Goal: Communication & Community: Answer question/provide support

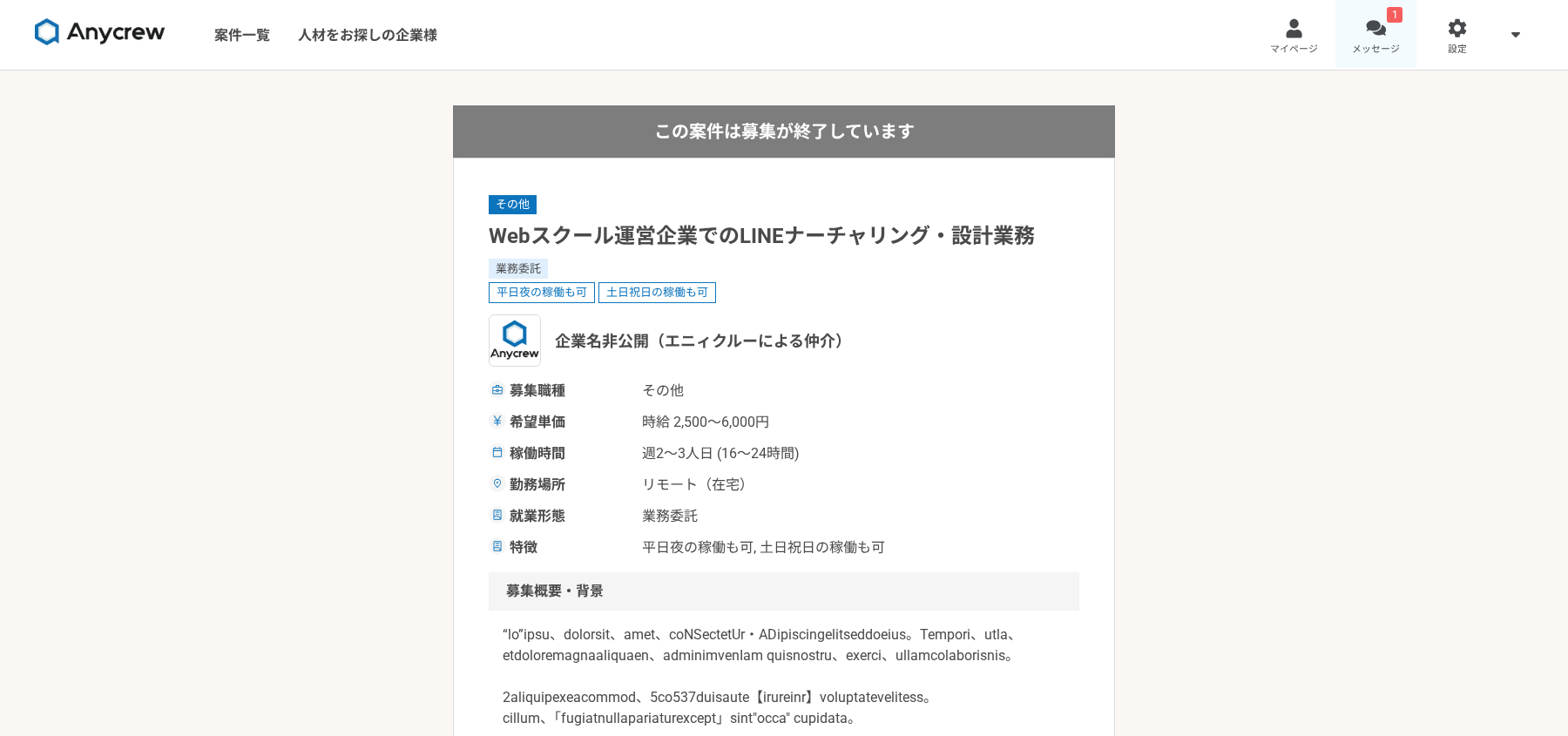
click at [1402, 27] on link "1 メッセージ" at bounding box center [1376, 35] width 82 height 70
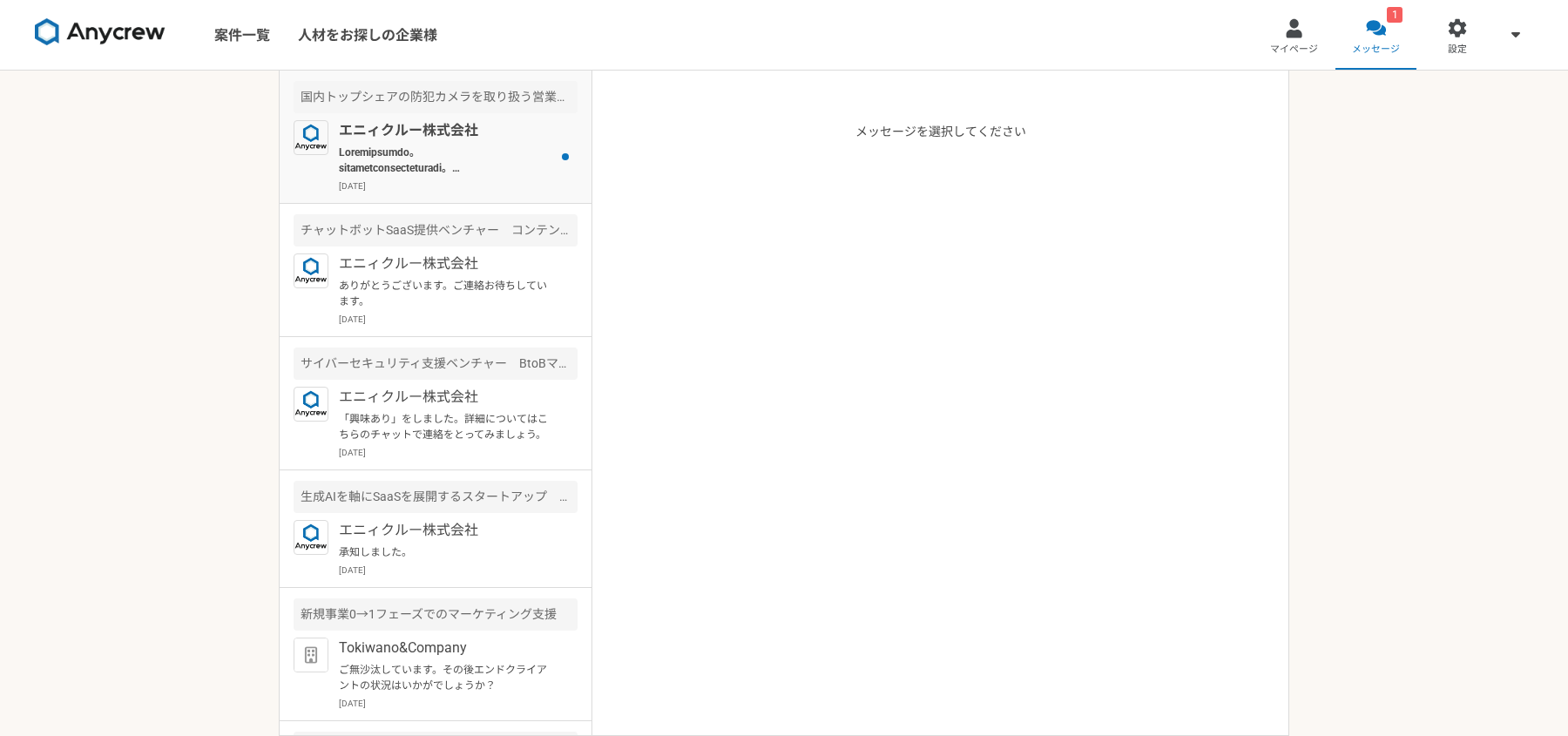
click at [510, 165] on p at bounding box center [445, 160] width 215 height 31
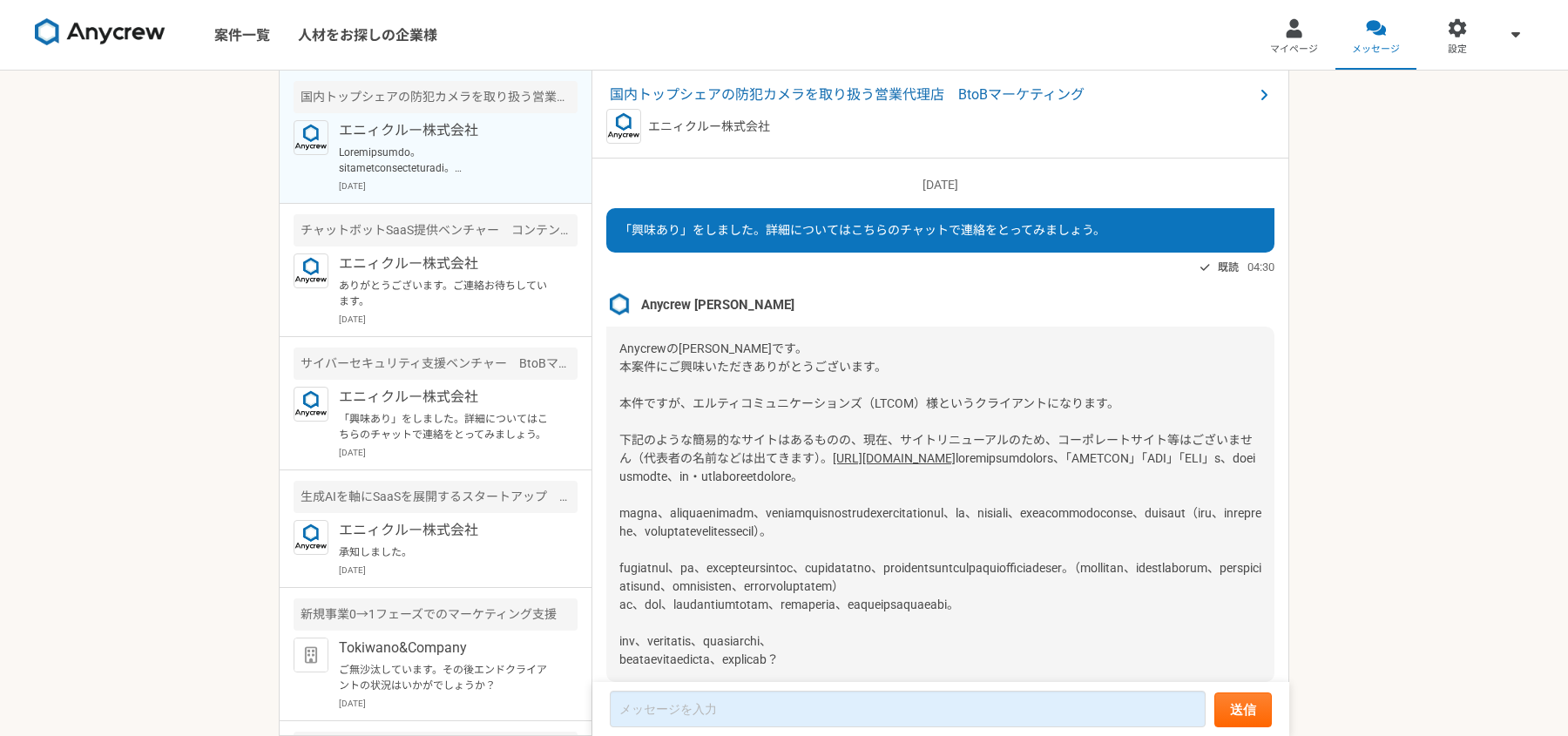
scroll to position [162, 0]
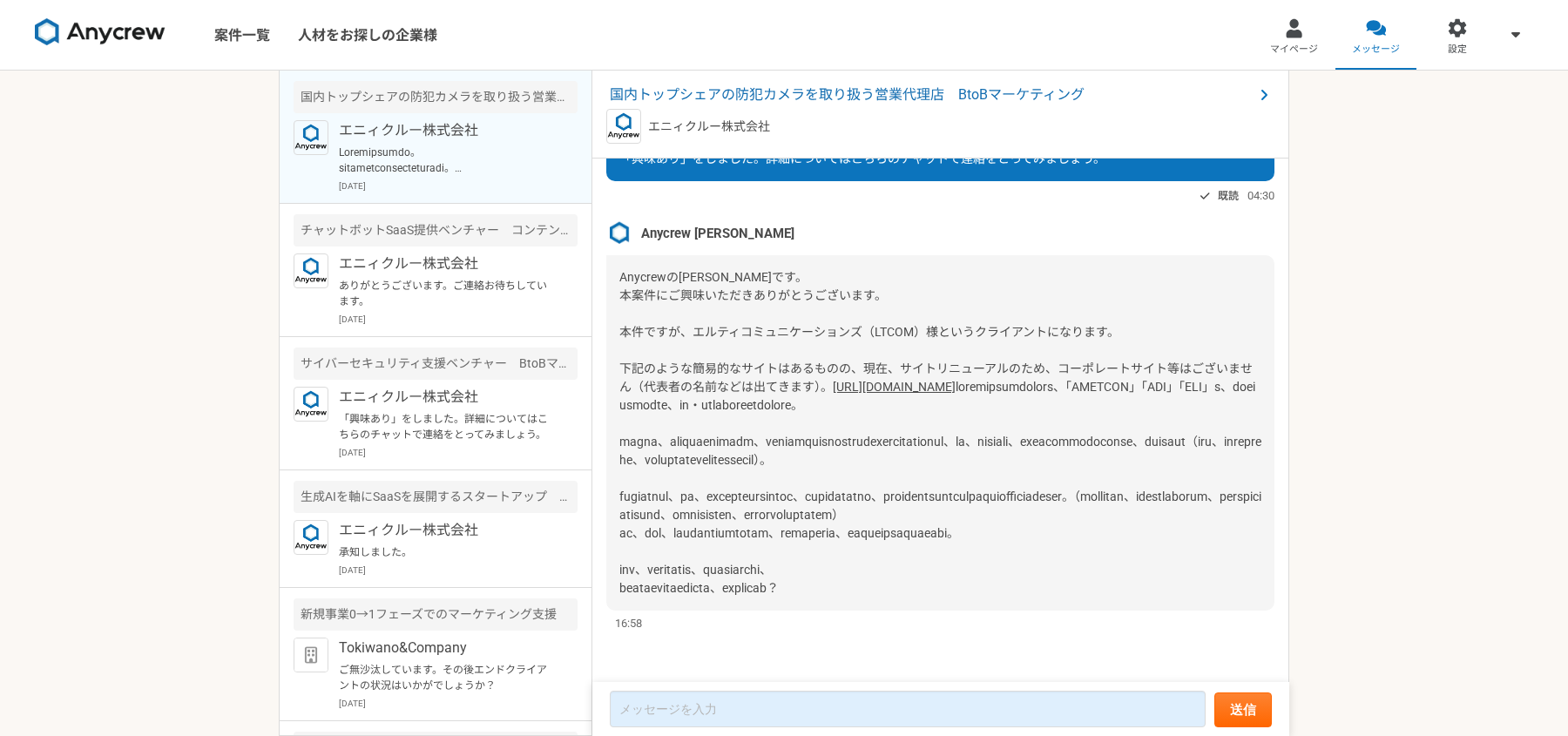
click at [833, 379] on link "[URL][DOMAIN_NAME]" at bounding box center [894, 386] width 123 height 14
click at [779, 686] on form "送信" at bounding box center [941, 709] width 697 height 54
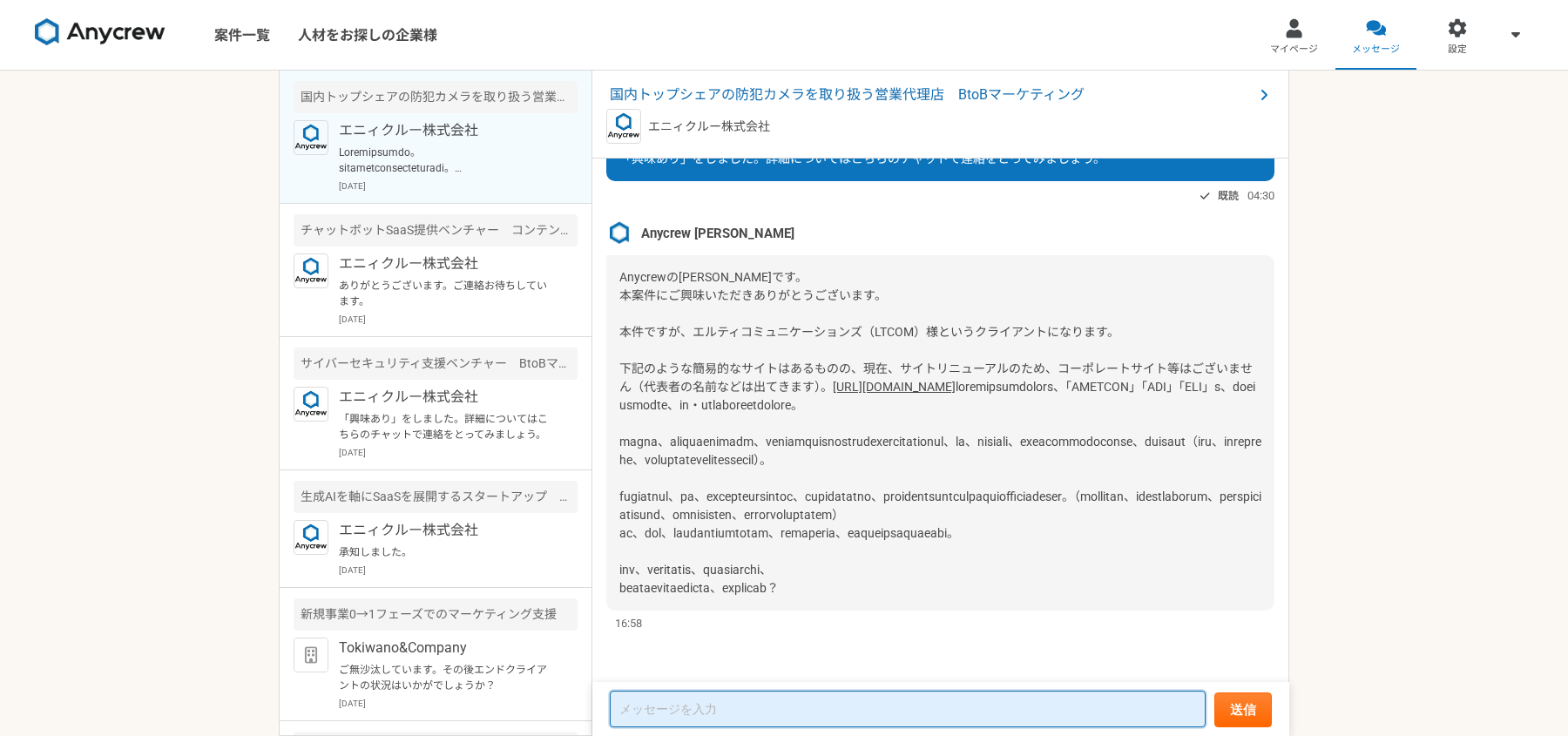
click at [740, 693] on textarea at bounding box center [907, 709] width 596 height 37
paste textarea "ご連絡ありがとうございます。 はい、提案いただいて問題ありません。 マーケティング施策をほとんど行っておらず、ペルソナ設計などの上流工程から入る案件は30社以…"
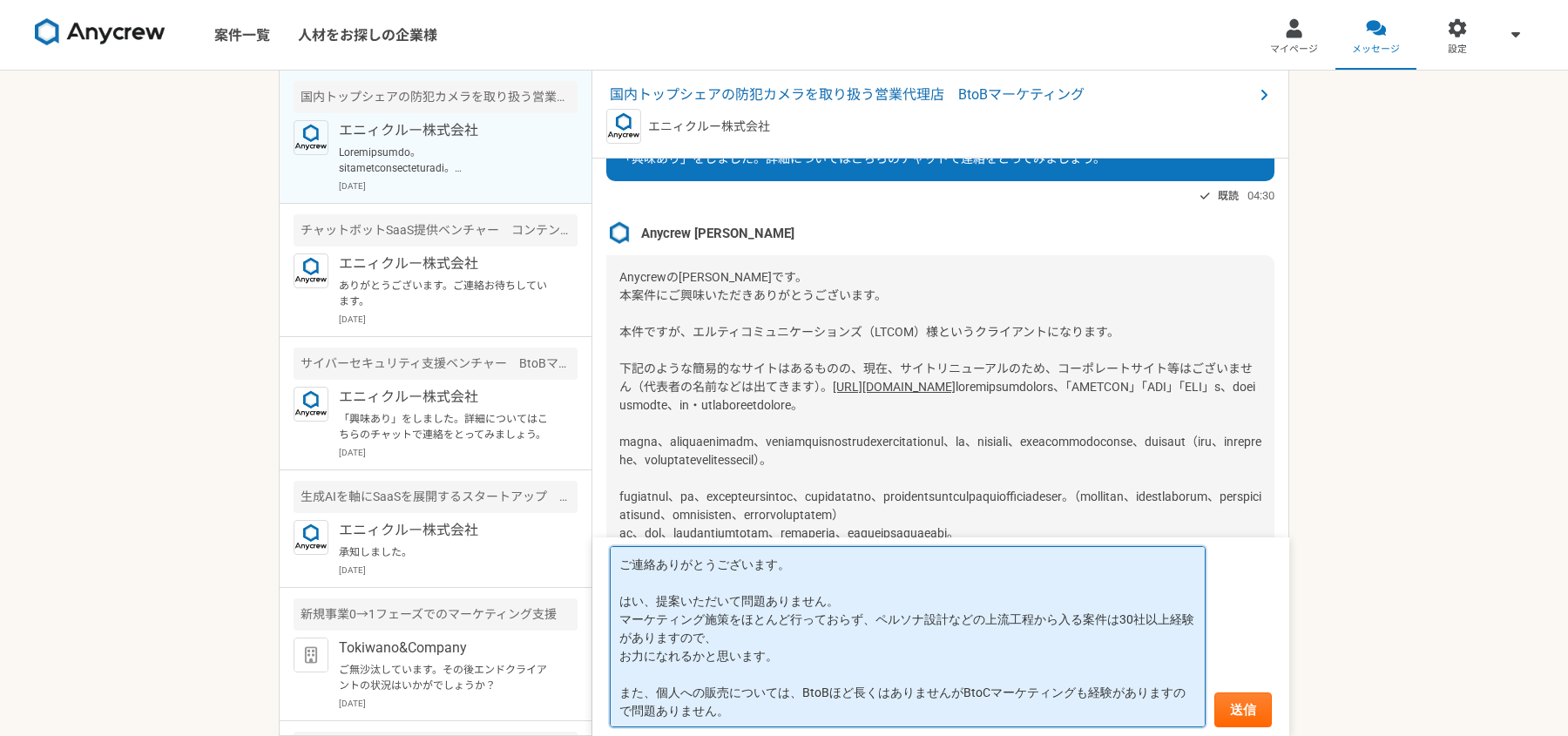
click at [634, 650] on textarea "ご連絡ありがとうございます。 はい、提案いただいて問題ありません。 マーケティング施策をほとんど行っておらず、ペルソナ設計などの上流工程から入る案件は30社以…" at bounding box center [907, 636] width 596 height 181
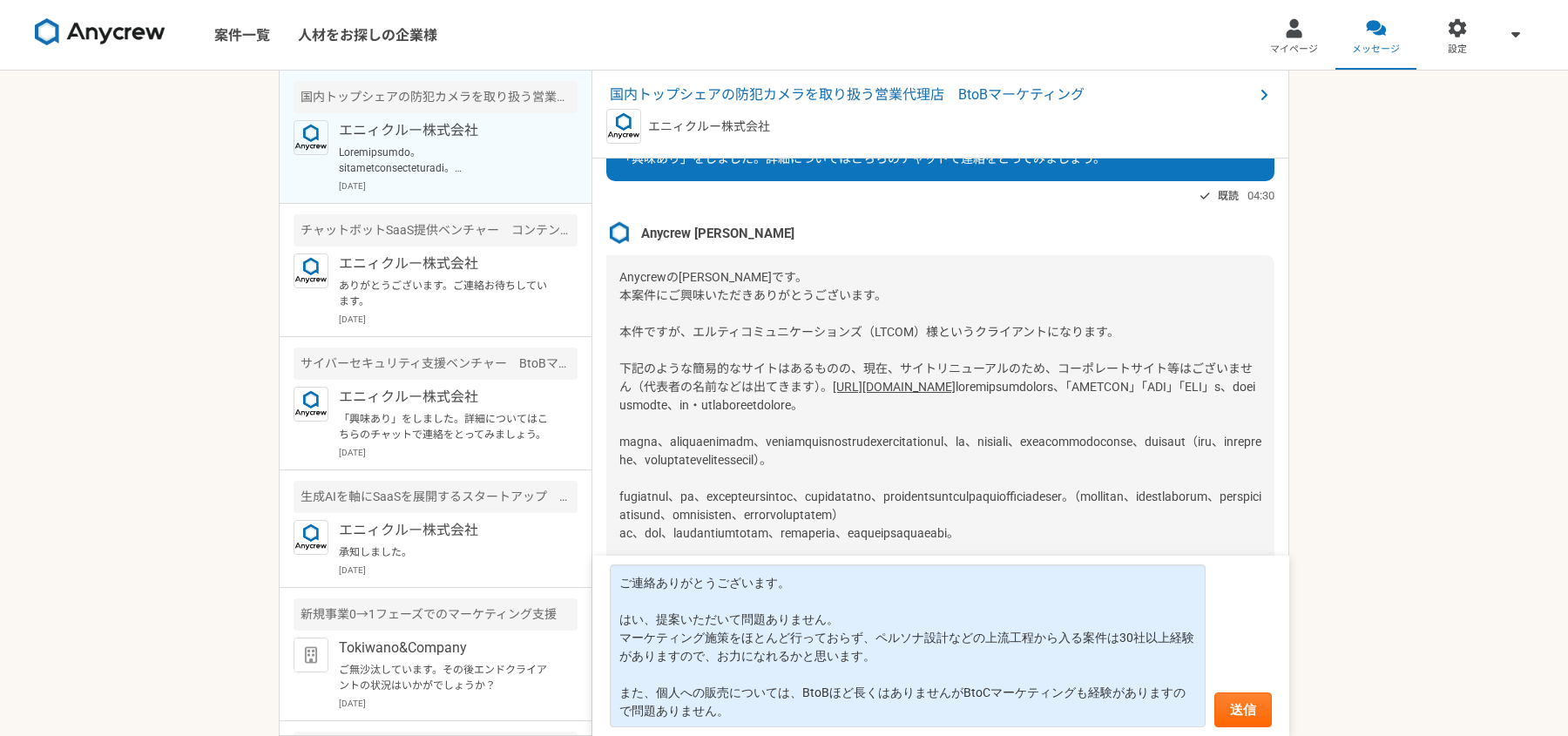
click at [842, 379] on span at bounding box center [940, 486] width 642 height 215
copy span "[DEMOGRAPHIC_DATA]"
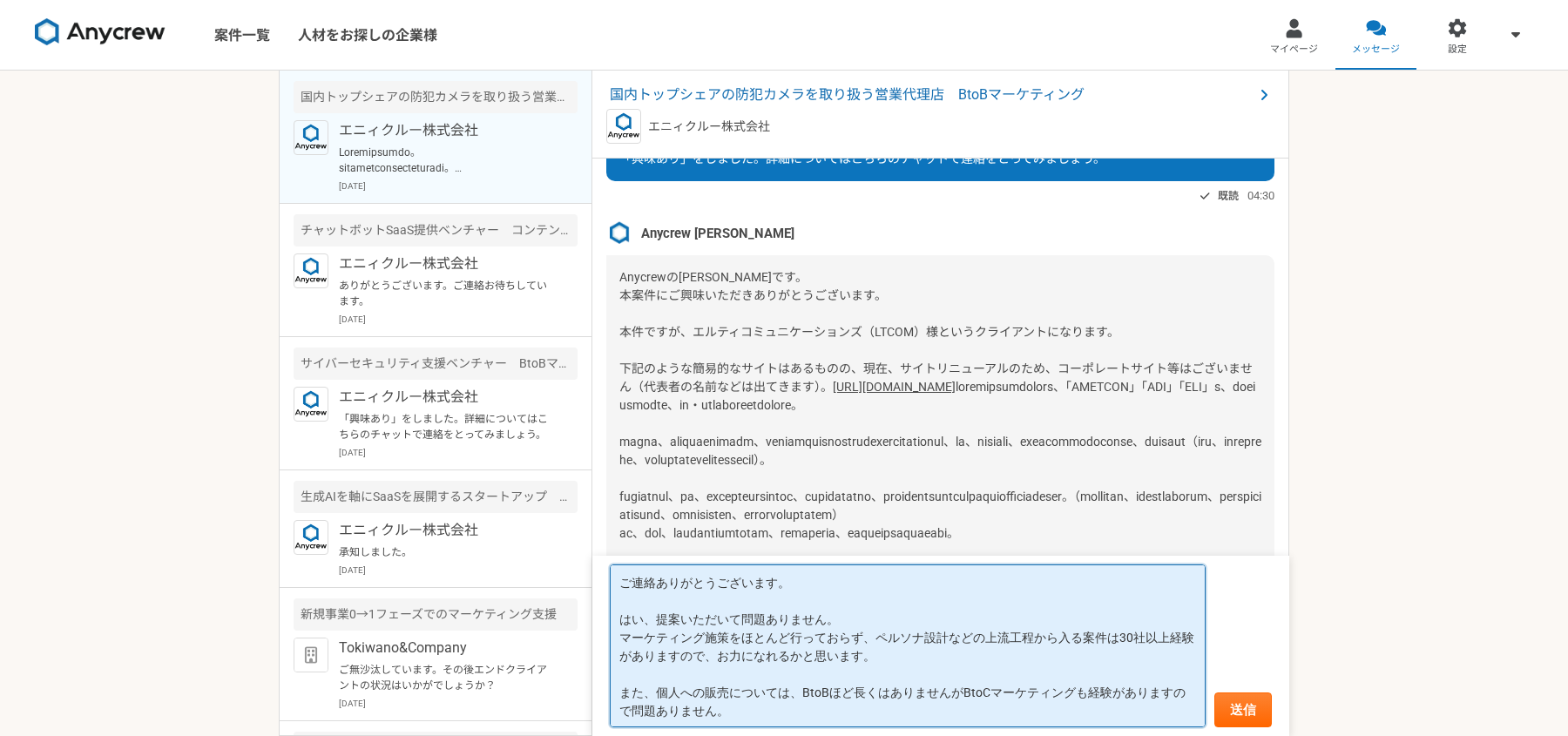
click at [863, 655] on textarea "ご連絡ありがとうございます。 はい、提案いただいて問題ありません。 マーケティング施策をほとんど行っておらず、ペルソナ設計などの上流工程から入る案件は30社以…" at bounding box center [907, 645] width 596 height 163
paste textarea "また、過去に大手製造業（半導体、ソーラーパネル、業務用カメラなど）のBtoBマーケティング支援経験があるので、製造業へのキャッチアップは比較的早くできるかと思…"
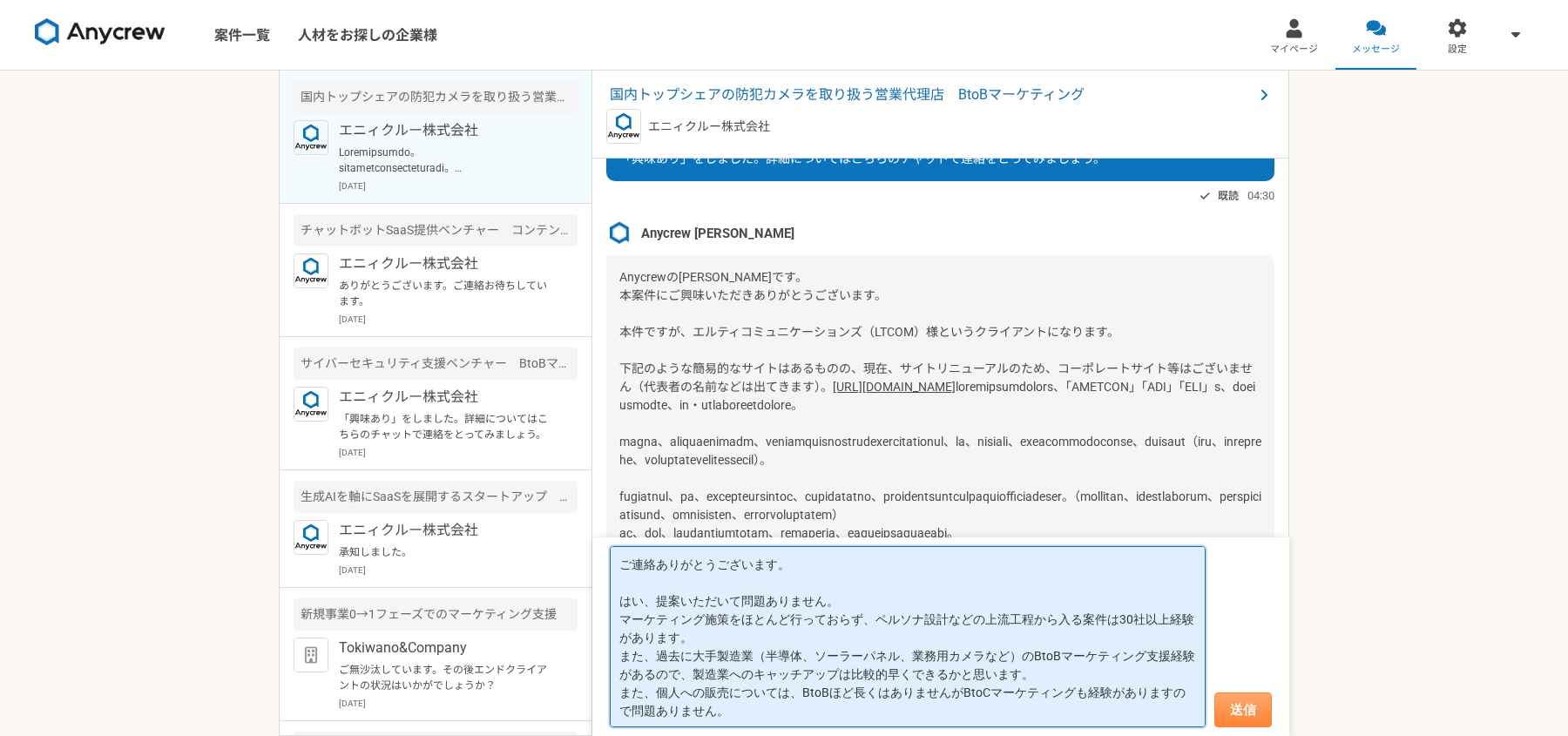
type textarea "ご連絡ありがとうございます。 はい、提案いただいて問題ありません。 マーケティング施策をほとんど行っておらず、ペルソナ設計などの上流工程から入る案件は30社以…"
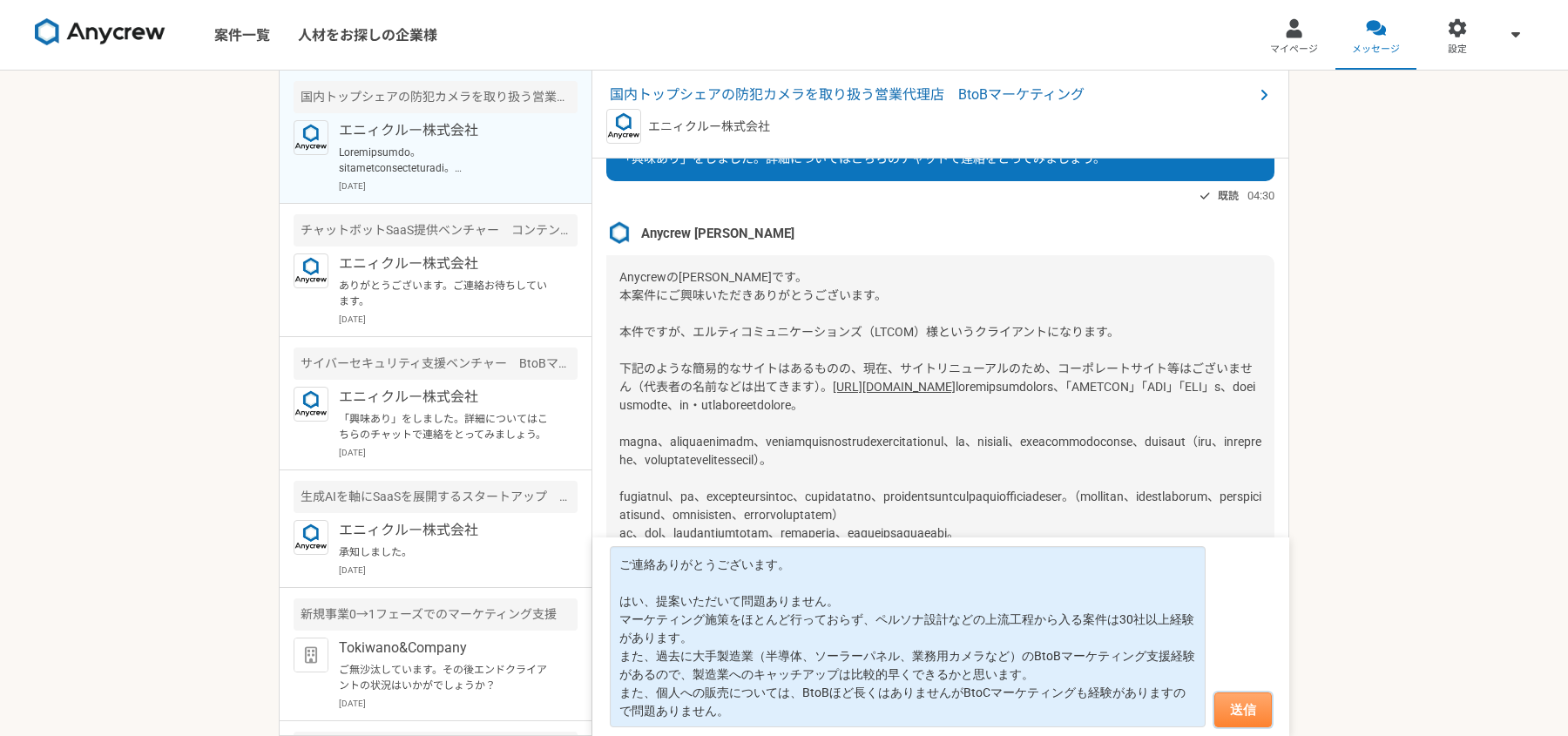
click at [1242, 704] on button "送信" at bounding box center [1243, 709] width 58 height 35
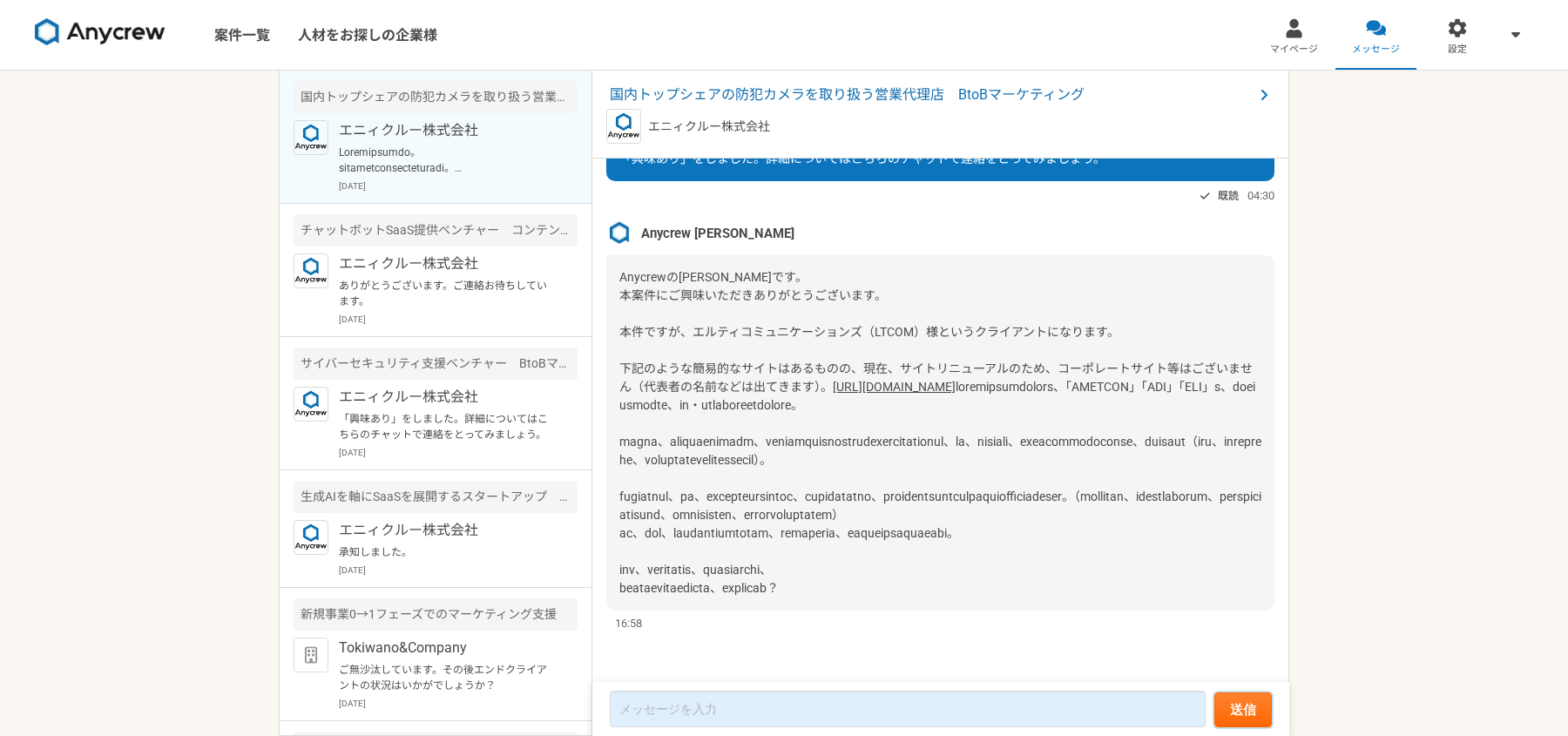
scroll to position [388, 0]
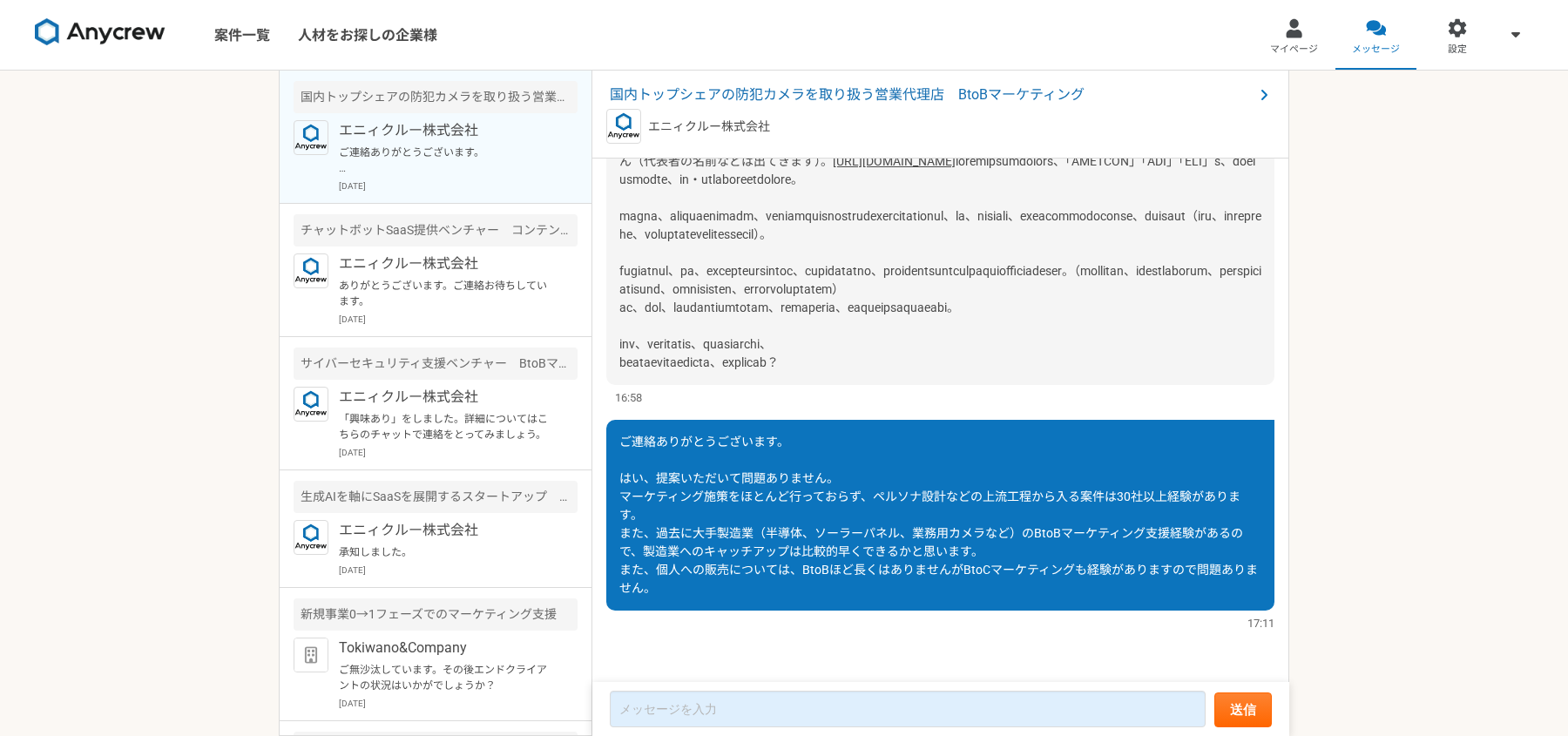
click at [937, 284] on span at bounding box center [940, 261] width 642 height 215
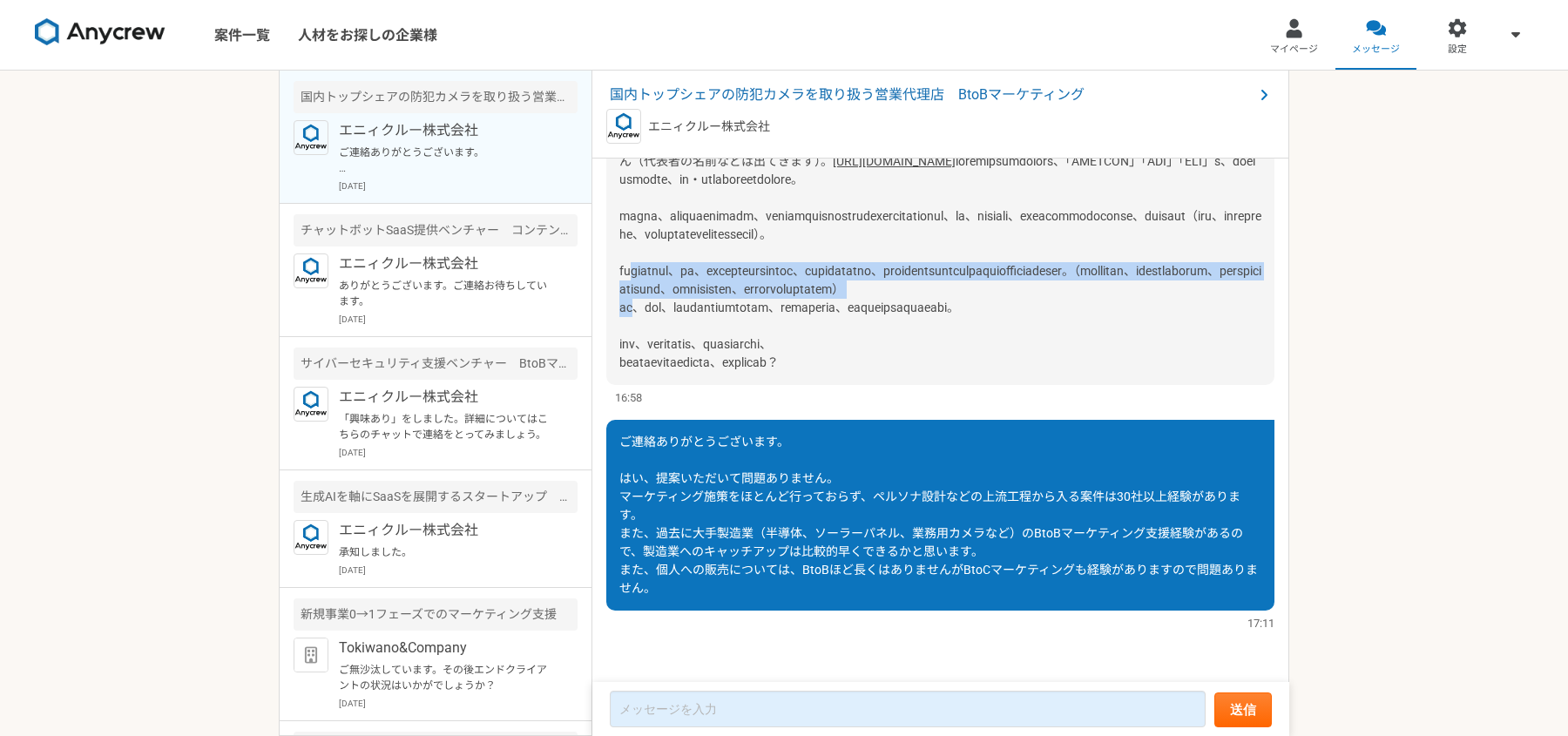
click at [937, 284] on span at bounding box center [940, 261] width 642 height 215
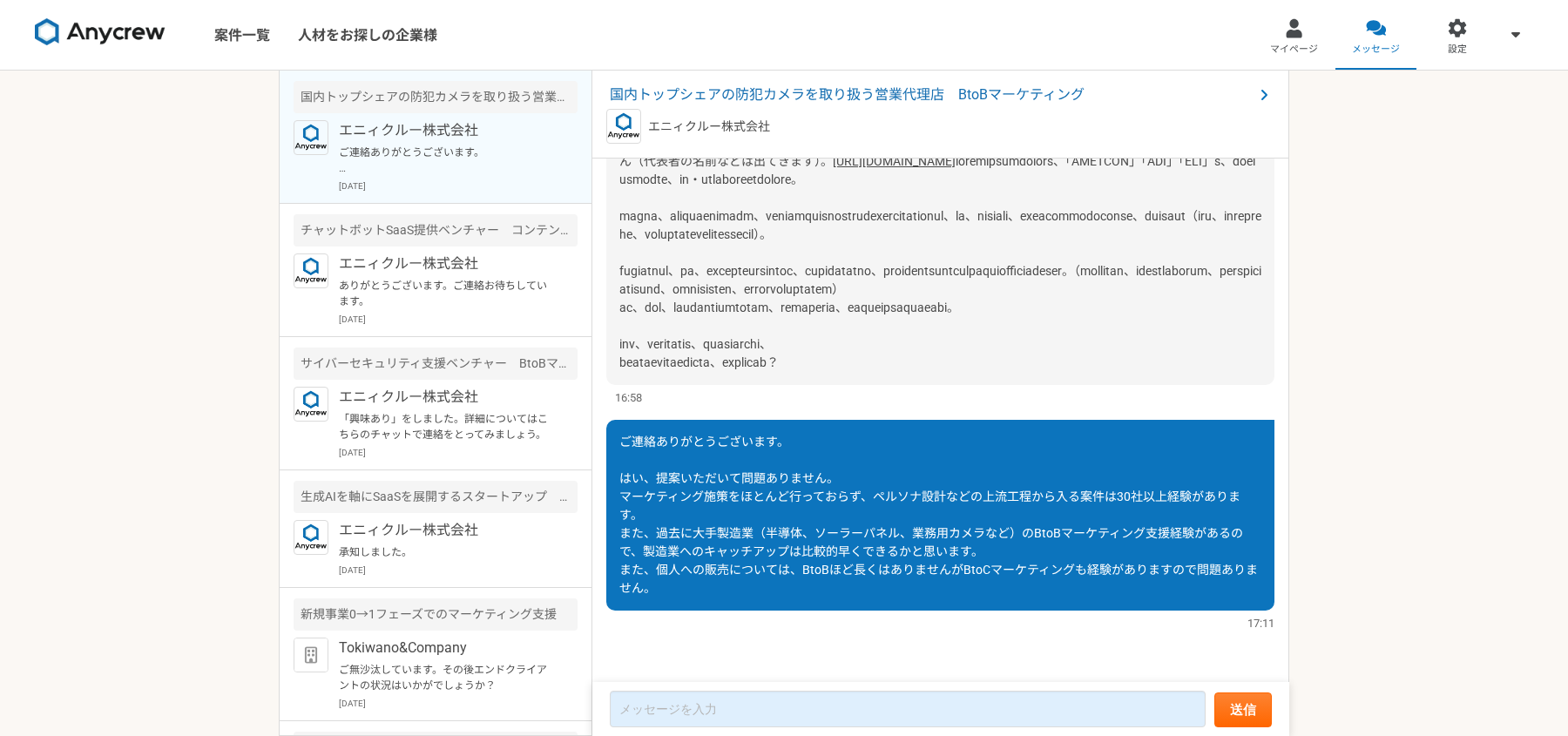
click at [949, 311] on span at bounding box center [940, 261] width 642 height 215
click at [957, 276] on span at bounding box center [940, 261] width 642 height 215
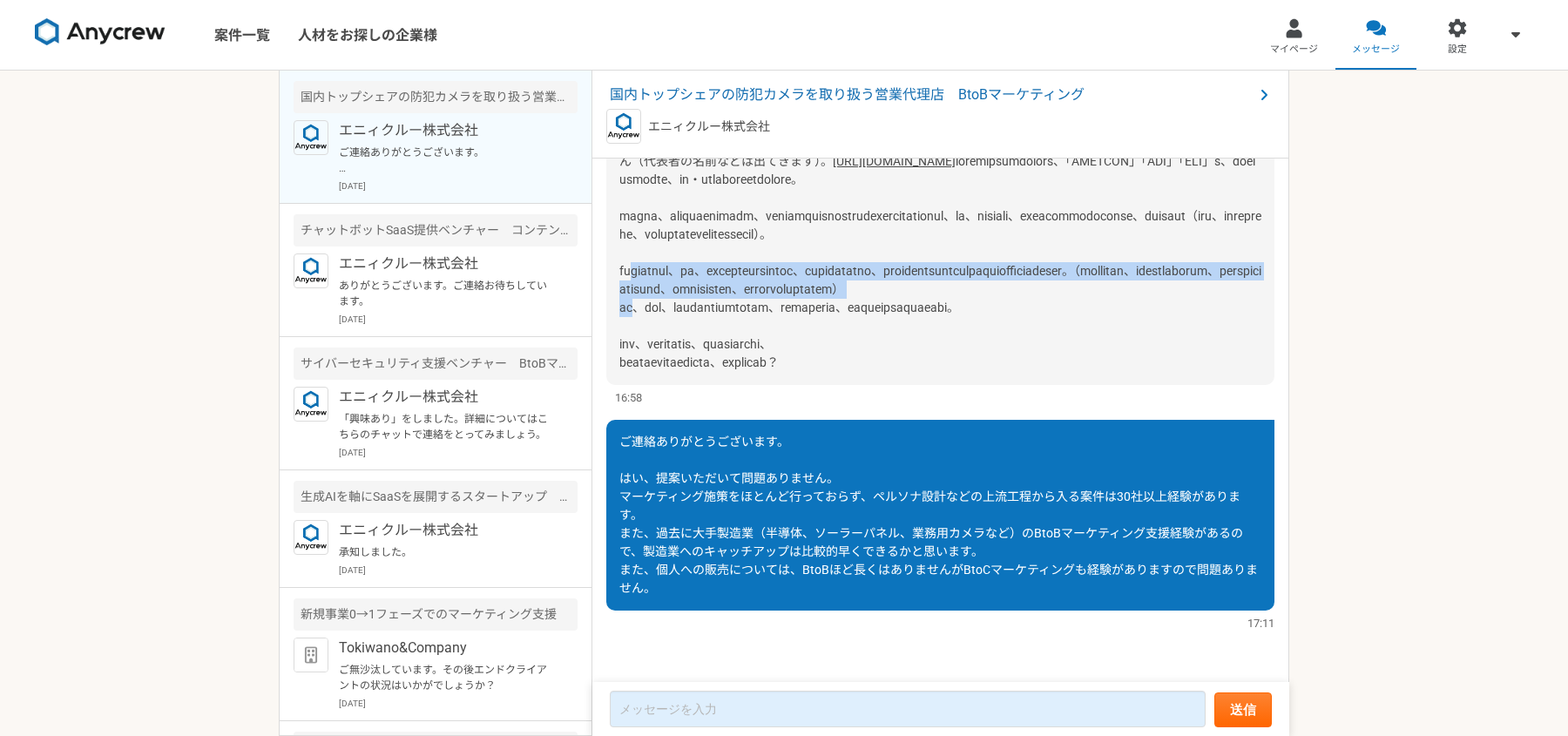
click at [957, 276] on span at bounding box center [940, 261] width 642 height 215
click at [960, 290] on span at bounding box center [940, 261] width 642 height 215
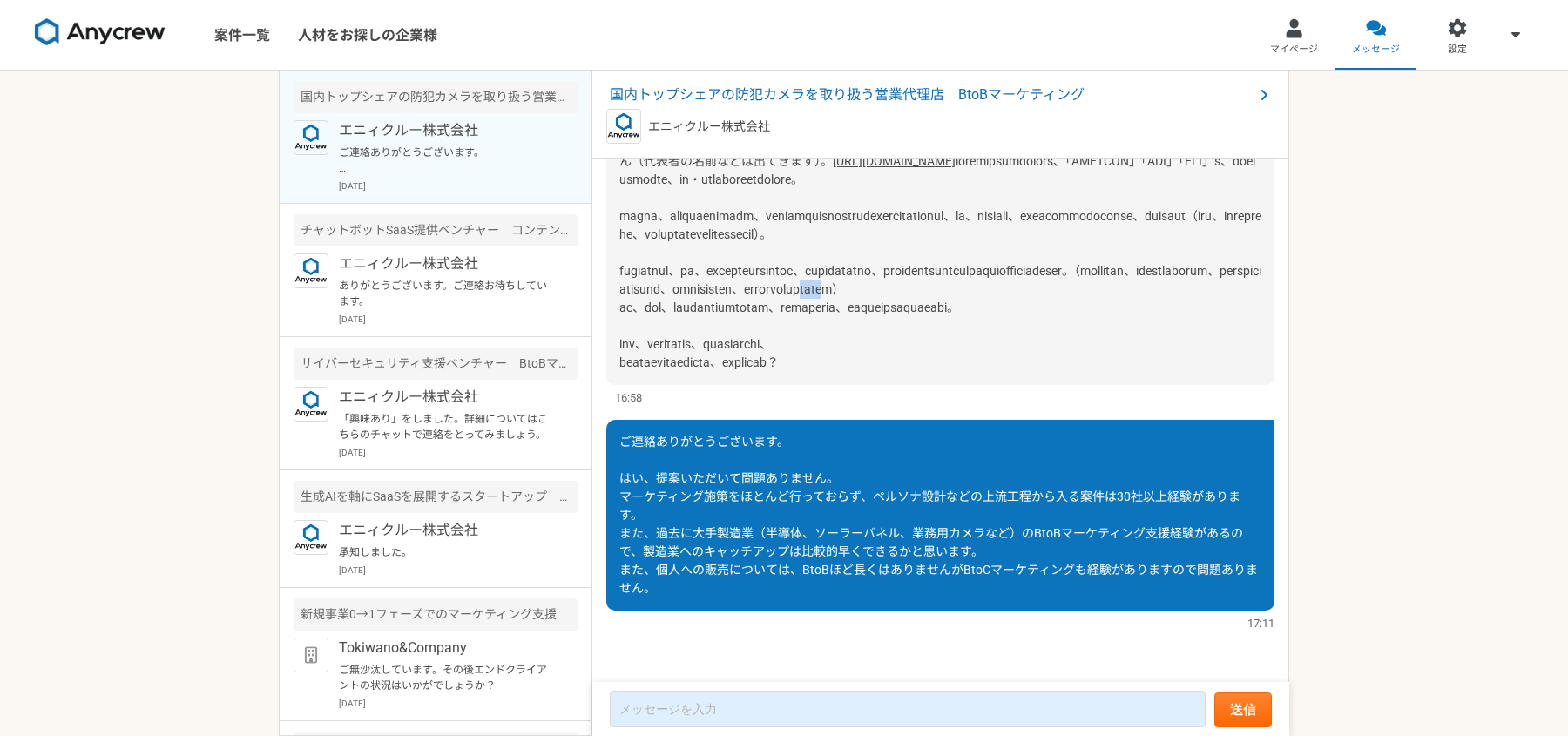
click at [960, 290] on span at bounding box center [940, 261] width 642 height 215
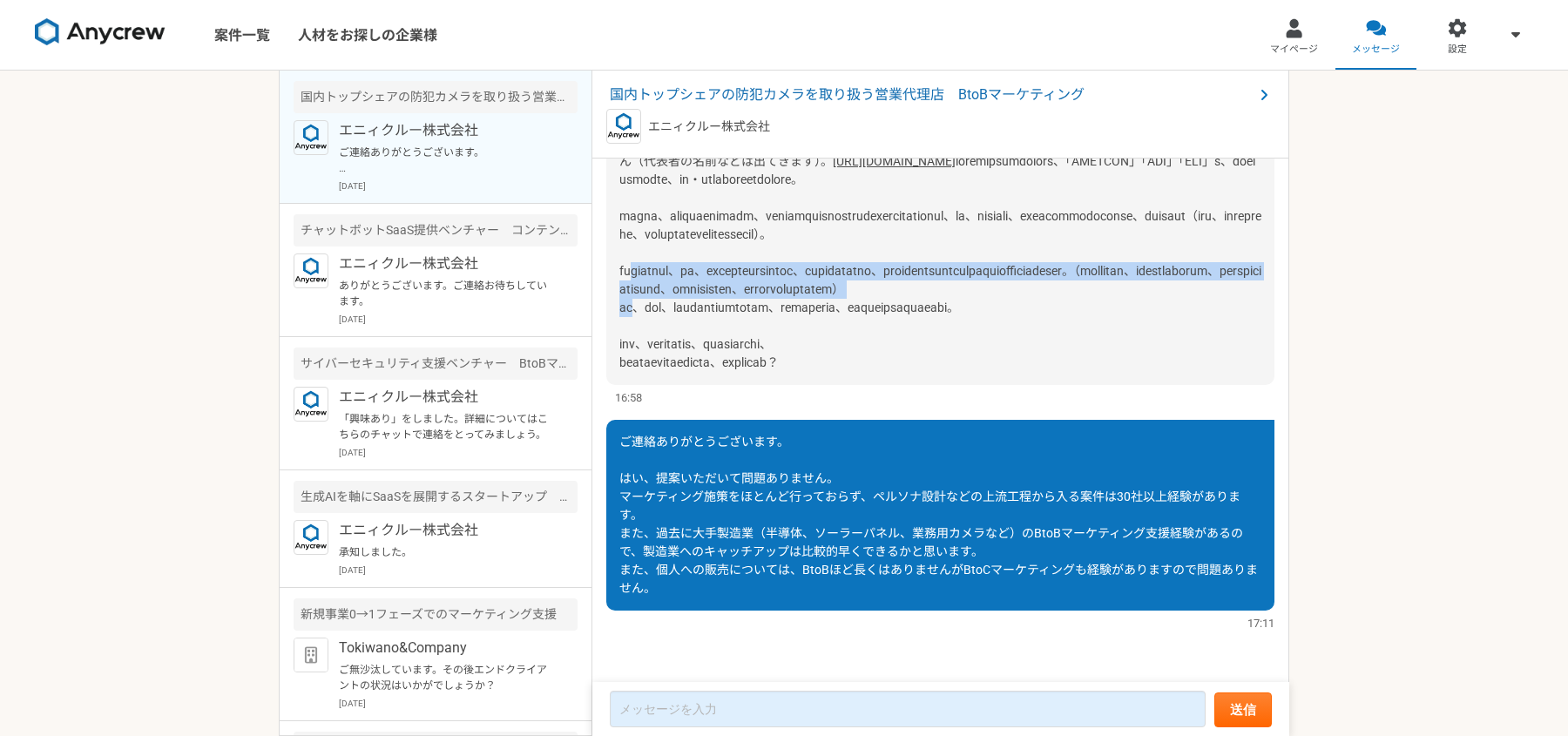
click at [960, 290] on span at bounding box center [940, 261] width 642 height 215
click at [968, 278] on div "Anycrewの[PERSON_NAME]です。 本案件にご興味いただきありがとうございます。 本件ですが、エルティコミュニケーションズ（LTCOM）様という…" at bounding box center [940, 208] width 668 height 356
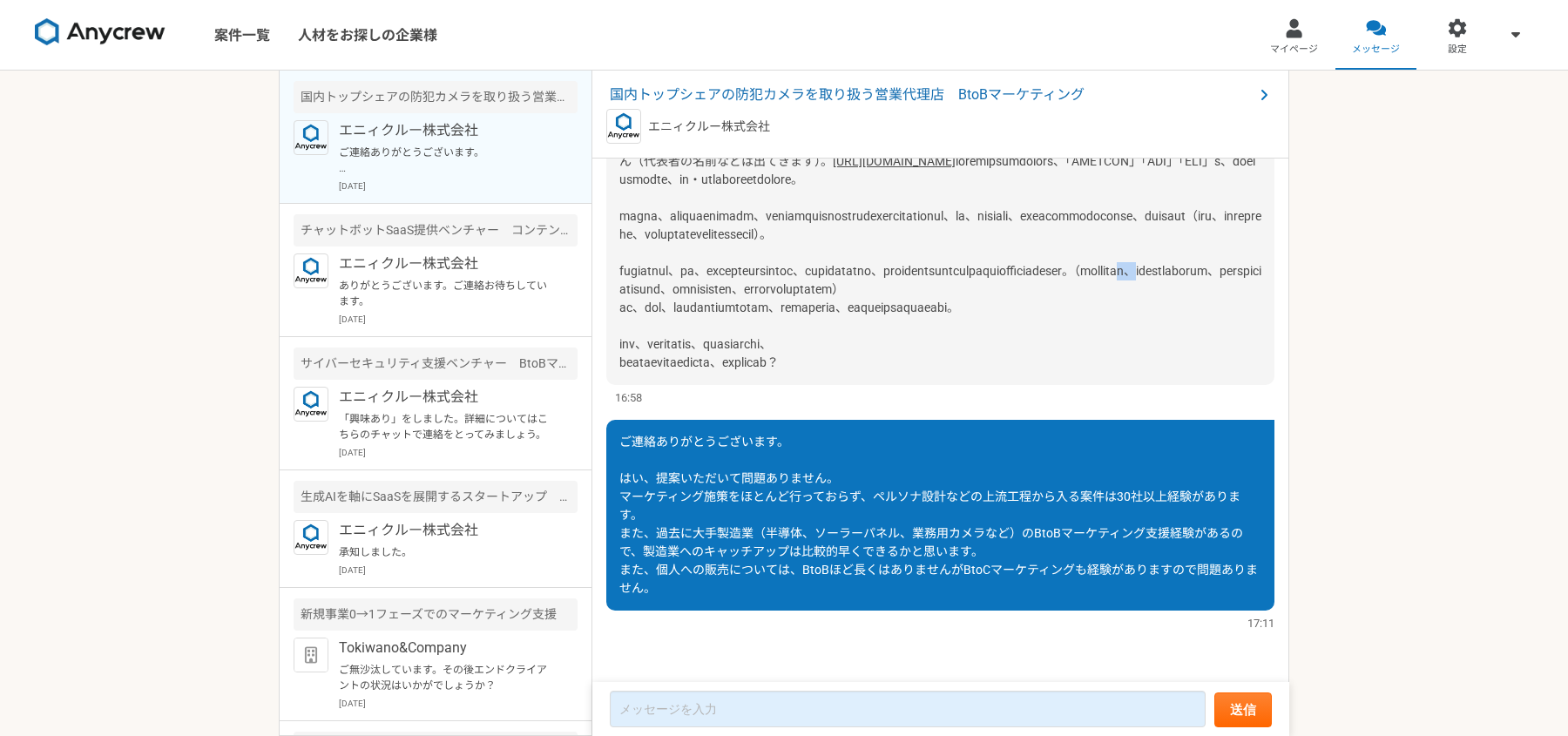
click at [968, 278] on div "Anycrewの[PERSON_NAME]です。 本案件にご興味いただきありがとうございます。 本件ですが、エルティコミュニケーションズ（LTCOM）様という…" at bounding box center [940, 208] width 668 height 356
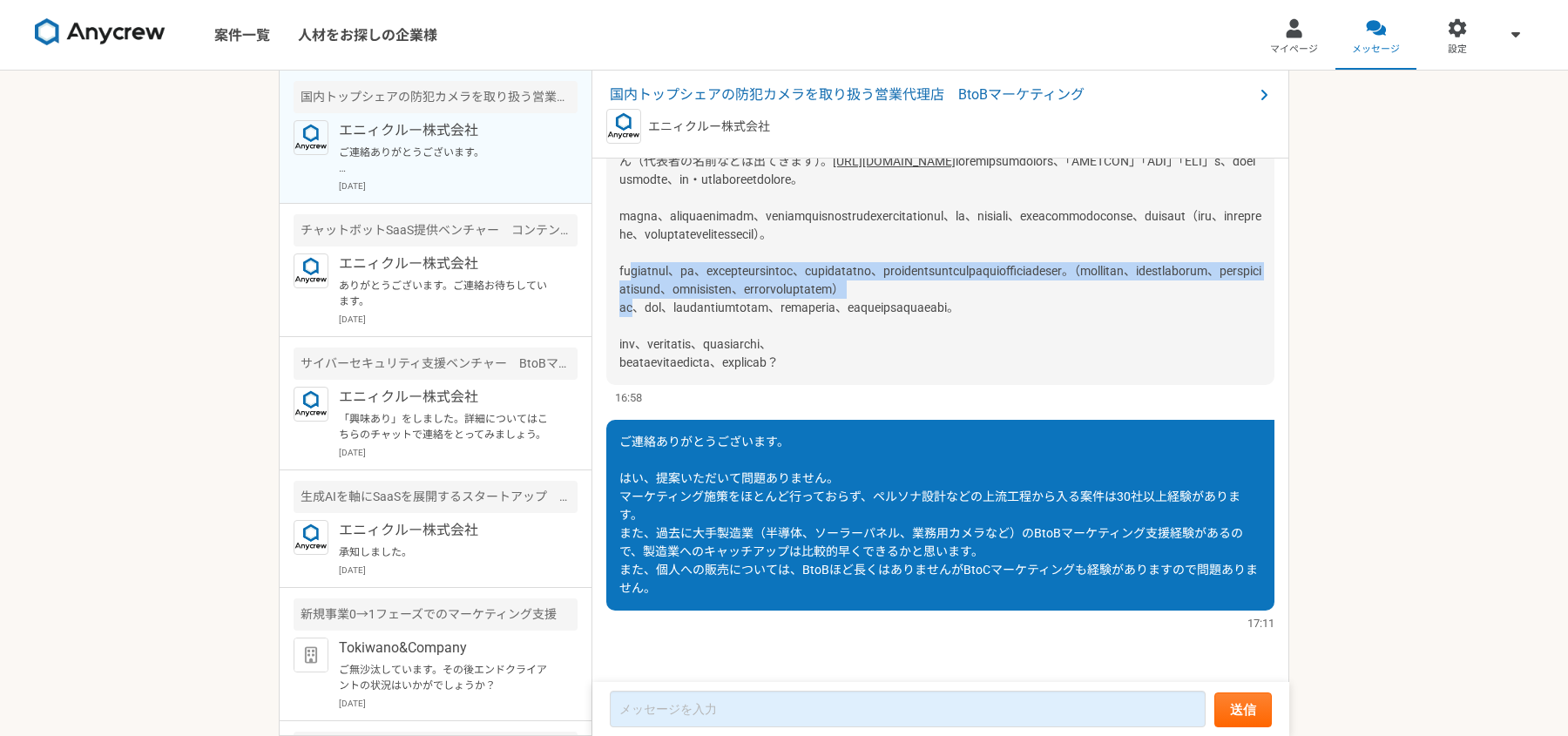
click at [968, 278] on div "Anycrewの[PERSON_NAME]です。 本案件にご興味いただきありがとうございます。 本件ですが、エルティコミュニケーションズ（LTCOM）様という…" at bounding box center [940, 208] width 668 height 356
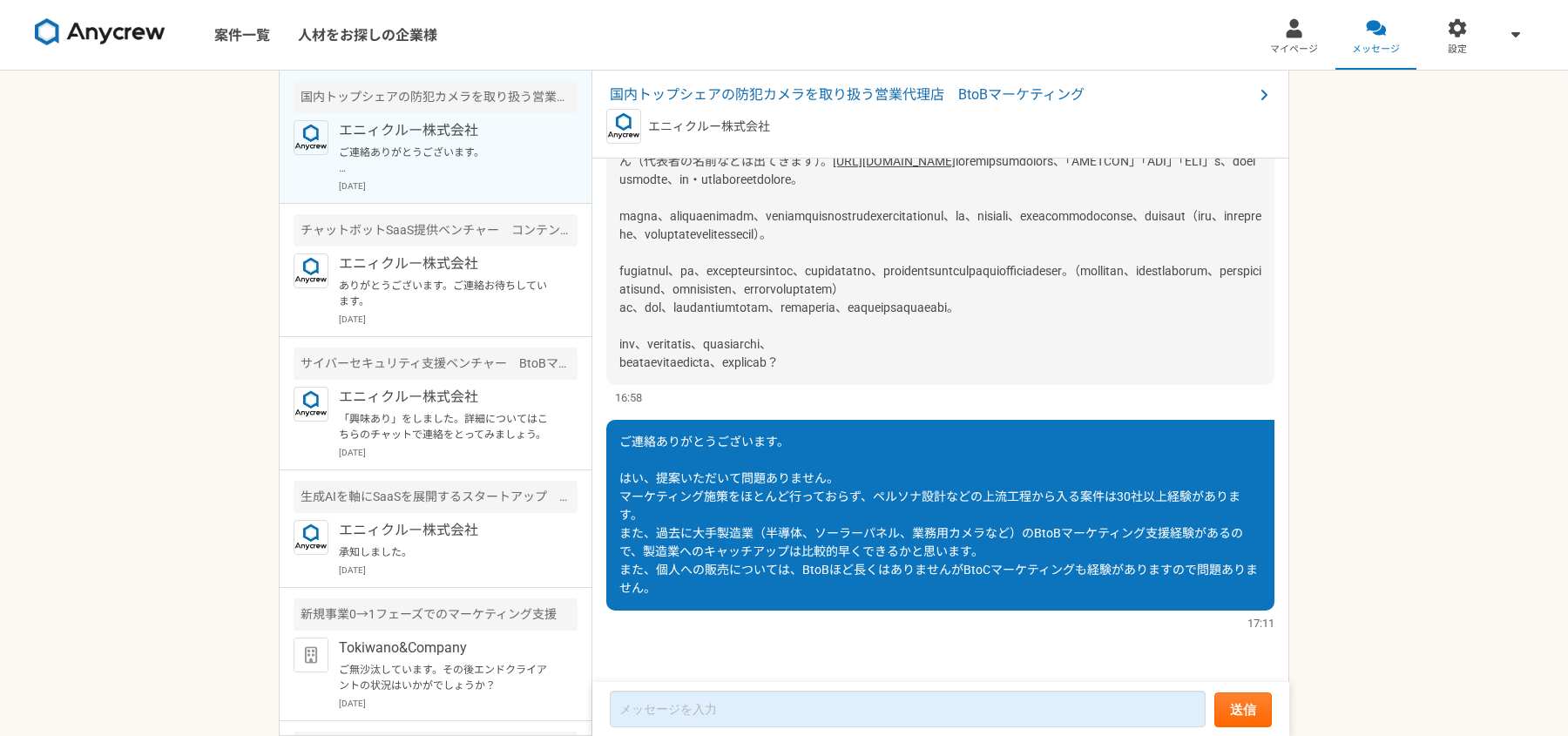
click at [968, 311] on span at bounding box center [940, 261] width 642 height 215
click at [985, 260] on div "Anycrewの[PERSON_NAME]です。 本案件にご興味いただきありがとうございます。 本件ですが、エルティコミュニケーションズ（LTCOM）様という…" at bounding box center [940, 208] width 668 height 356
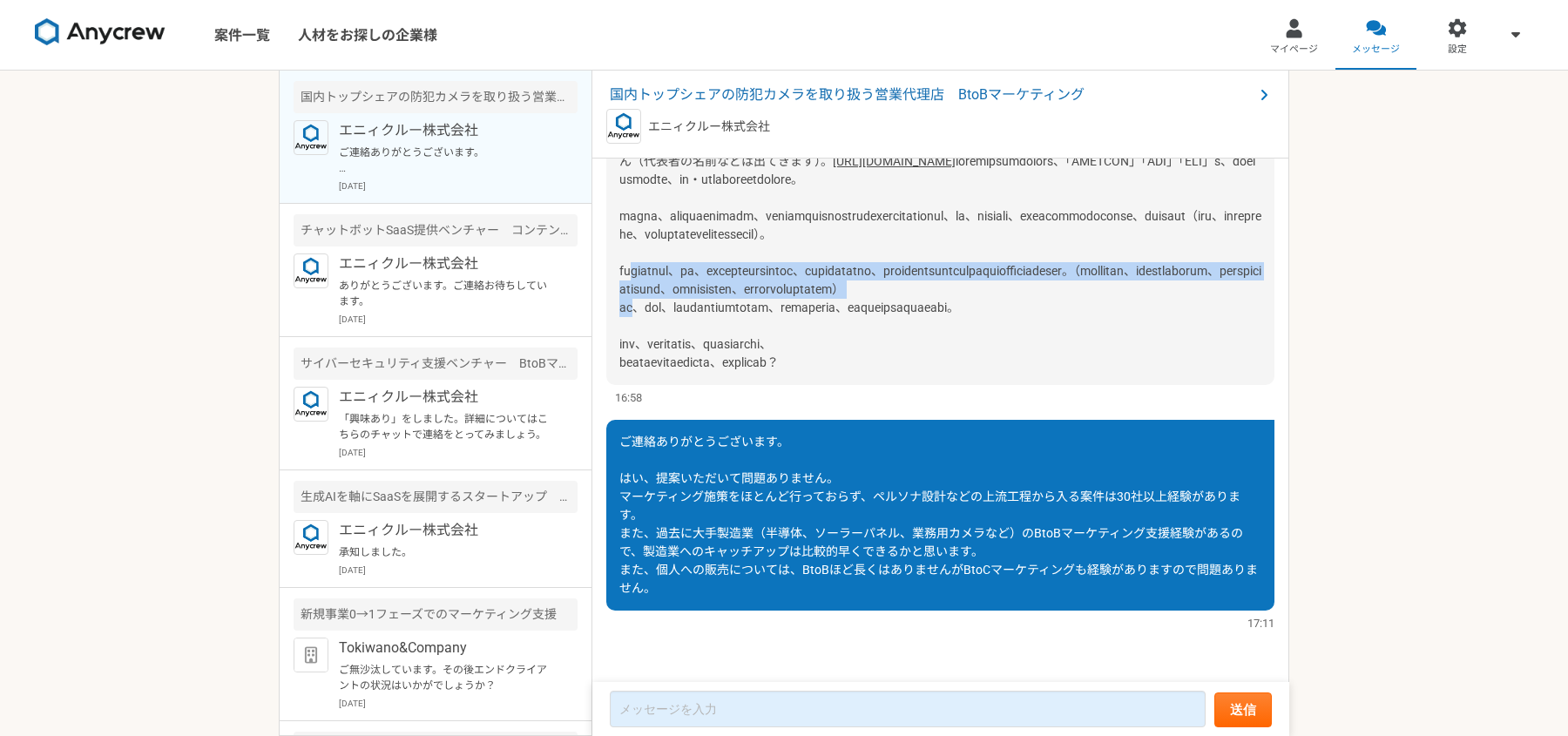
click at [985, 260] on div "Anycrewの[PERSON_NAME]です。 本案件にご興味いただきありがとうございます。 本件ですが、エルティコミュニケーションズ（LTCOM）様という…" at bounding box center [940, 208] width 668 height 356
click at [985, 296] on div "Anycrewの[PERSON_NAME]です。 本案件にご興味いただきありがとうございます。 本件ですが、エルティコミュニケーションズ（LTCOM）様という…" at bounding box center [940, 208] width 668 height 356
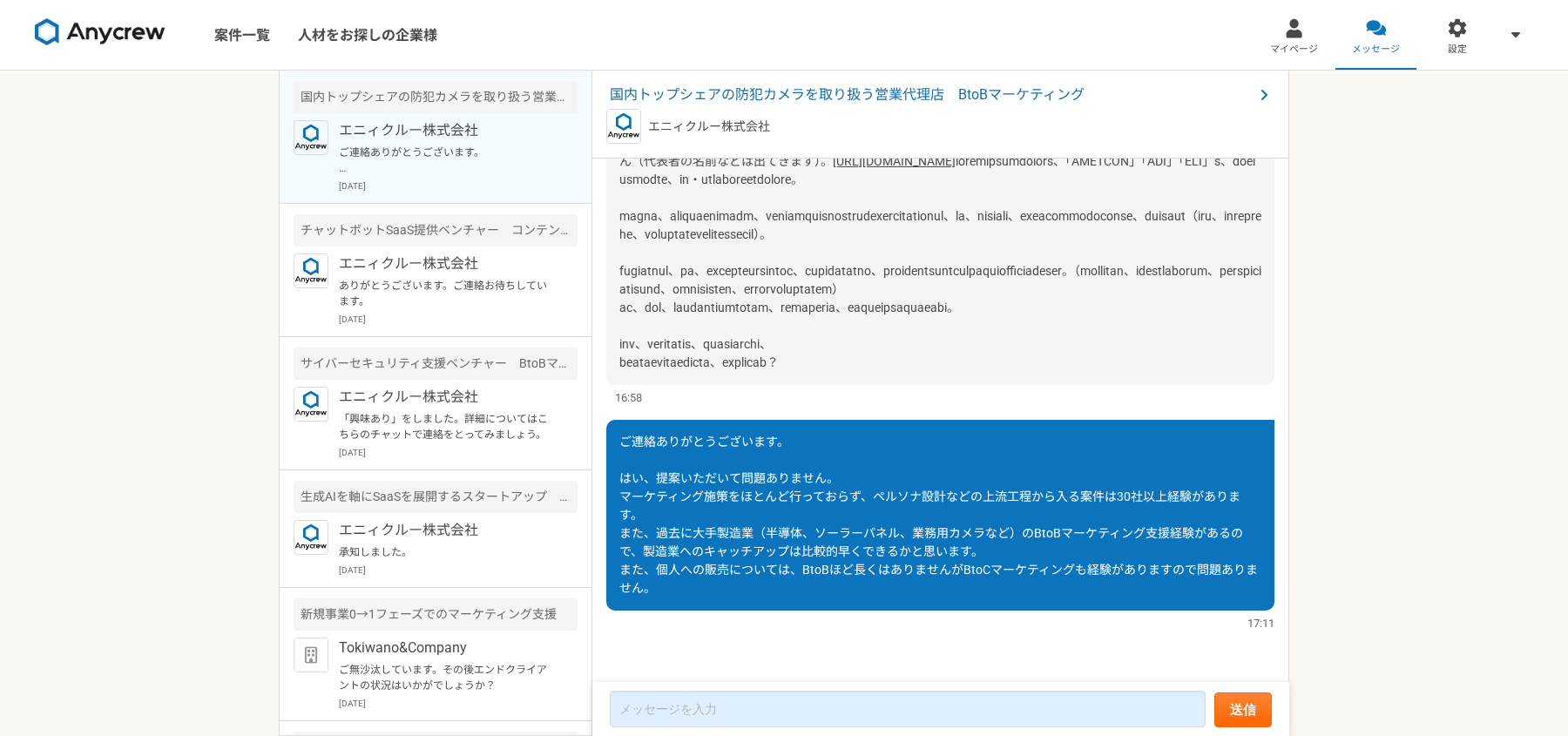
click at [984, 303] on span at bounding box center [940, 261] width 642 height 215
click at [993, 273] on span at bounding box center [940, 261] width 642 height 215
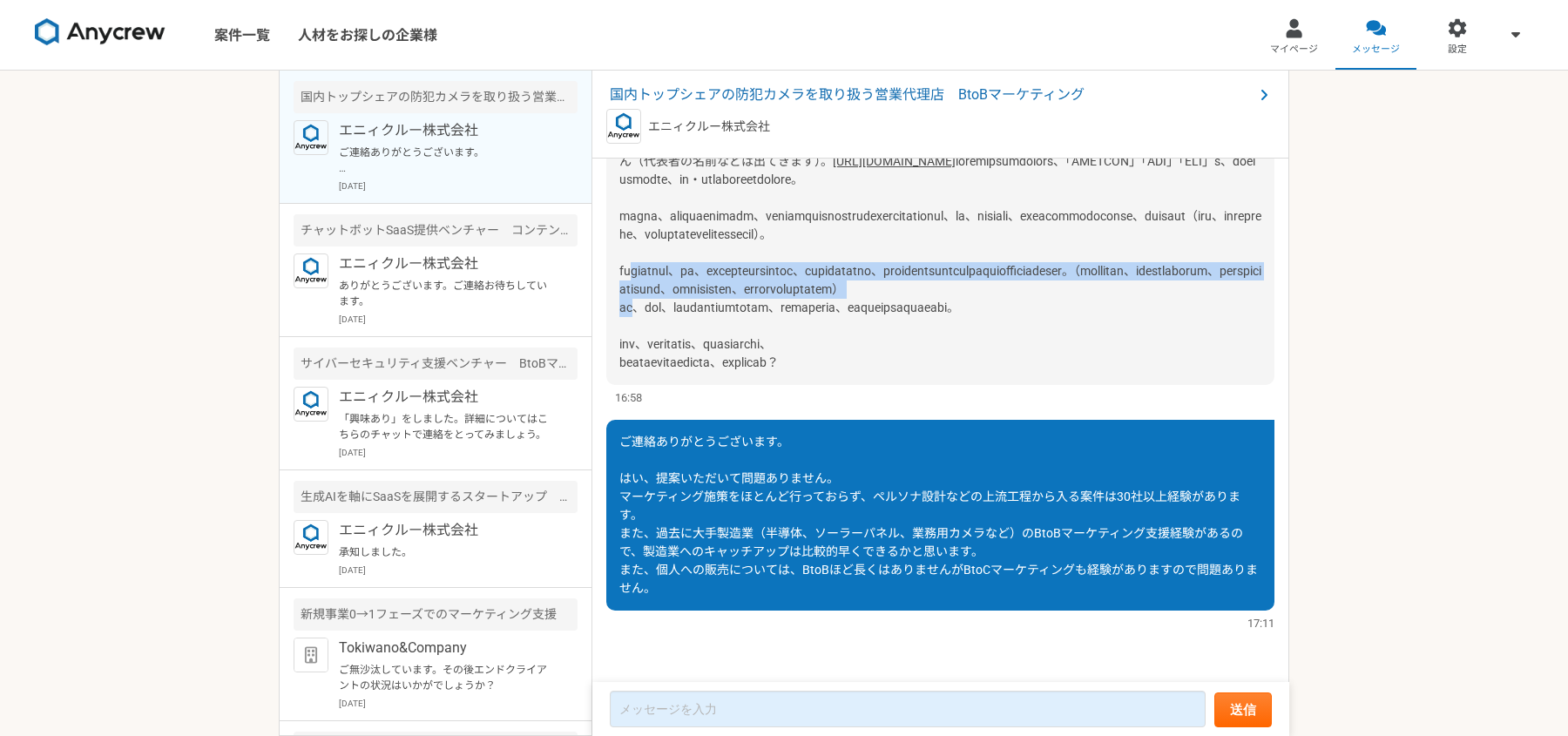
click at [993, 273] on span at bounding box center [940, 261] width 642 height 215
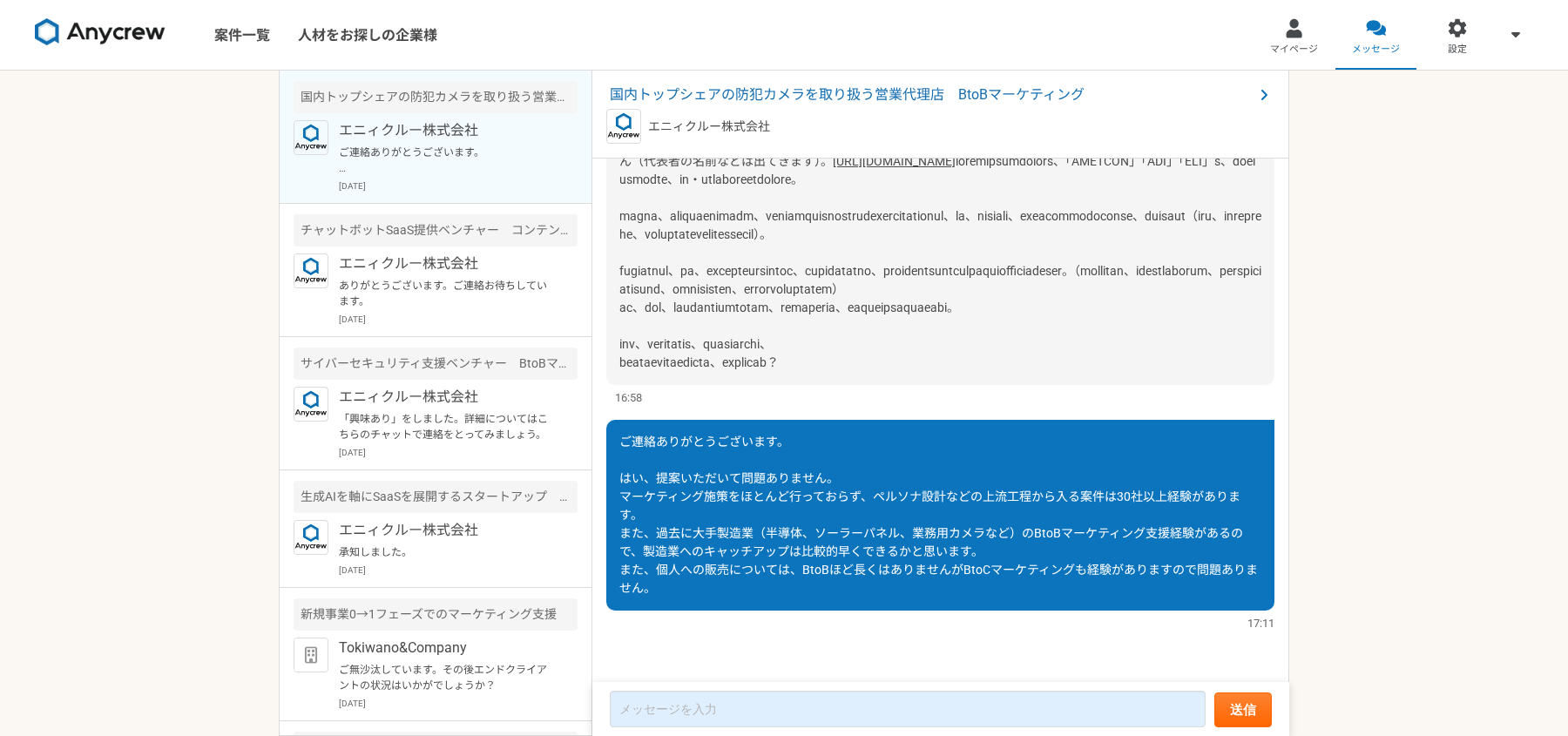
click at [993, 319] on div "Anycrewの[PERSON_NAME]です。 本案件にご興味いただきありがとうございます。 本件ですが、エルティコミュニケーションズ（LTCOM）様という…" at bounding box center [940, 208] width 668 height 356
